Goal: Task Accomplishment & Management: Complete application form

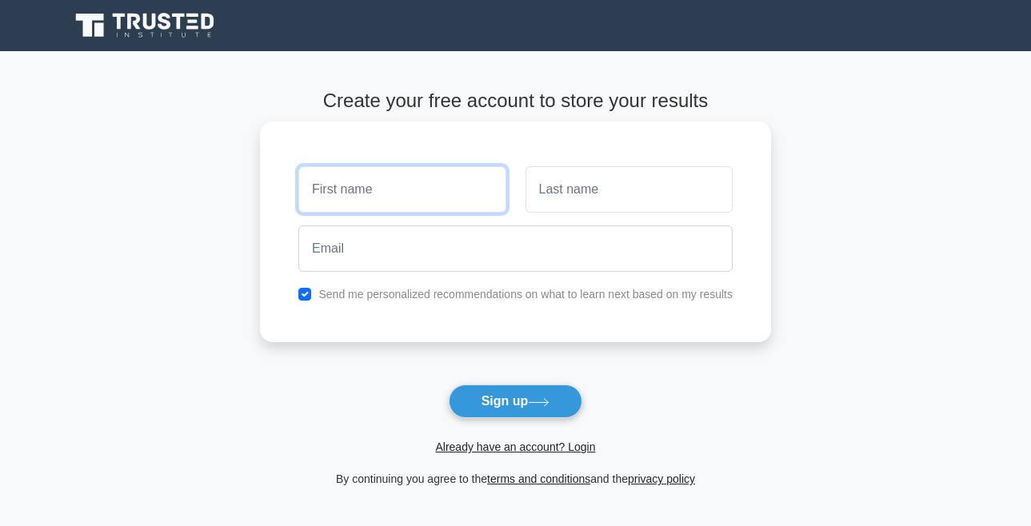
click at [397, 189] on input "text" at bounding box center [401, 189] width 207 height 46
type input "Fname"
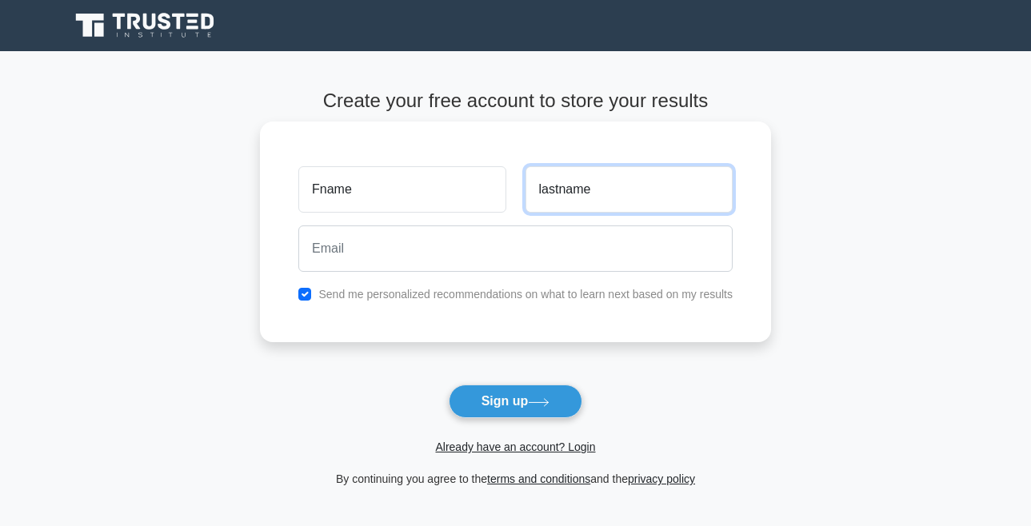
type input "lastname"
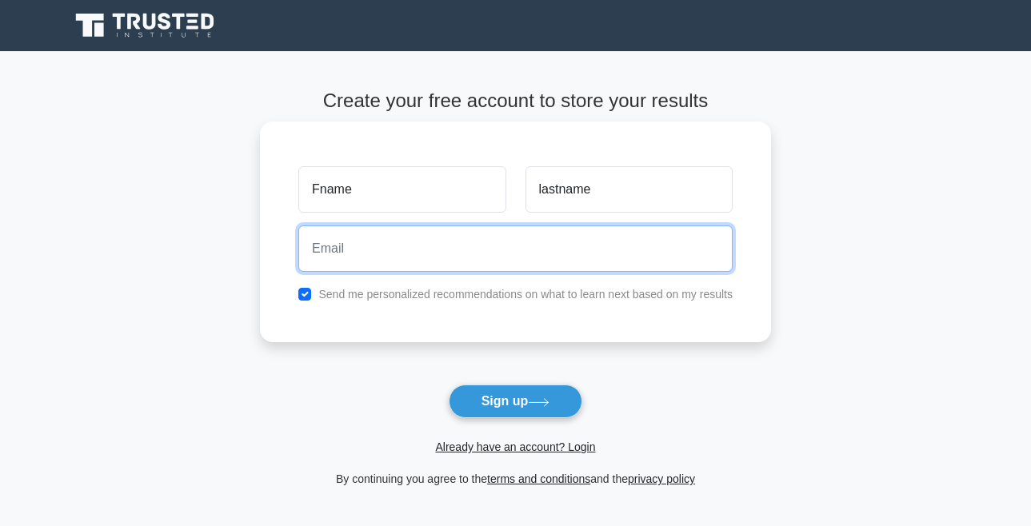
drag, startPoint x: 353, startPoint y: 244, endPoint x: 324, endPoint y: 246, distance: 28.8
click at [324, 246] on input "email" at bounding box center [515, 249] width 434 height 46
drag, startPoint x: 346, startPoint y: 249, endPoint x: 310, endPoint y: 250, distance: 35.2
click at [310, 250] on input "[EMAIL_ADDRESS][DOMAIN_NAME]" at bounding box center [515, 249] width 434 height 46
type input "[EMAIL_ADDRESS][DOMAIN_NAME]"
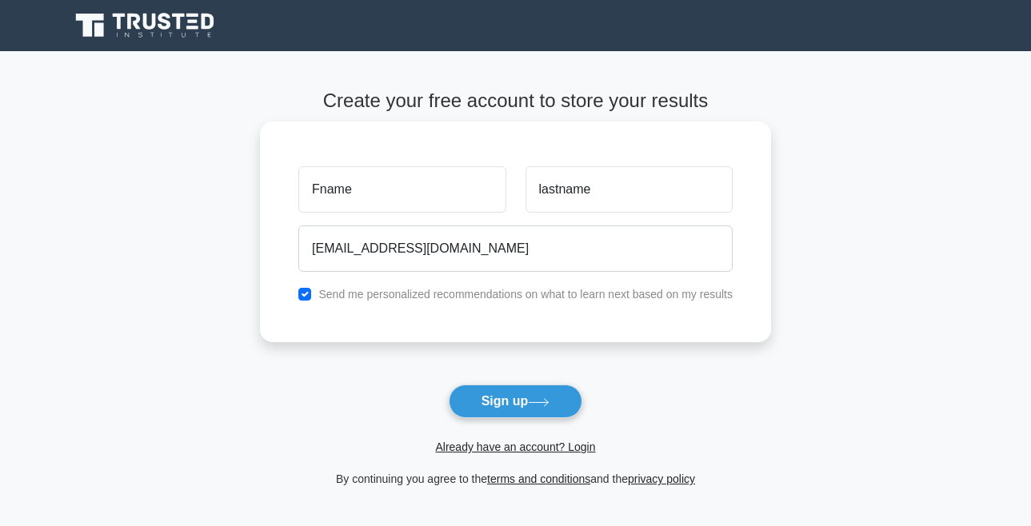
click at [317, 298] on div "Send me personalized recommendations on what to learn next based on my results" at bounding box center [516, 294] width 454 height 19
click at [304, 290] on input "checkbox" at bounding box center [304, 294] width 13 height 13
checkbox input "false"
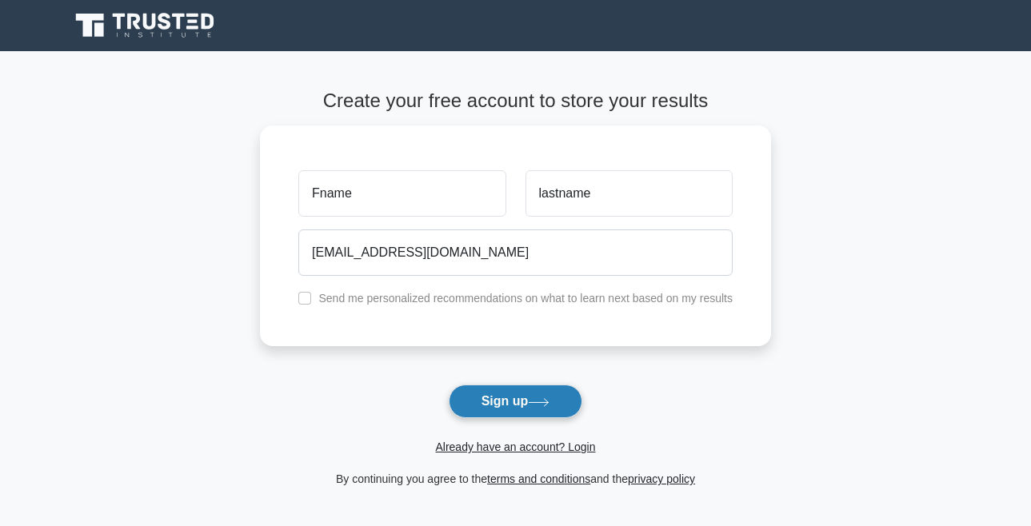
click at [502, 397] on button "Sign up" at bounding box center [516, 402] width 134 height 34
